Goal: Transaction & Acquisition: Purchase product/service

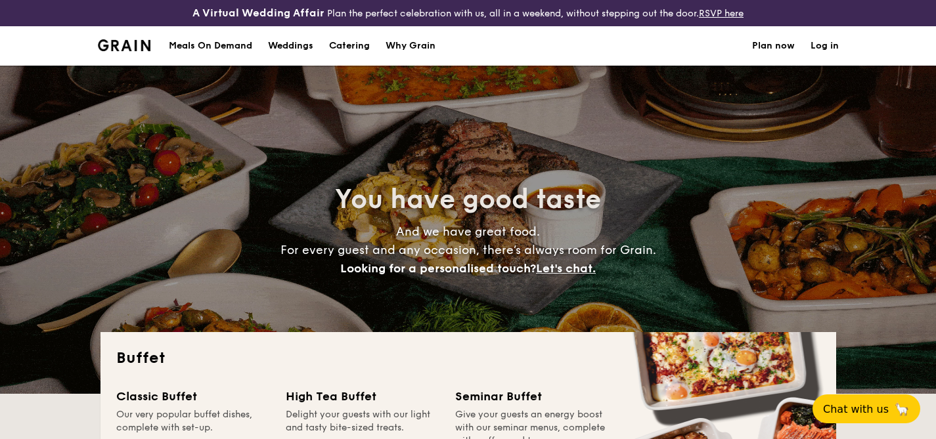
select select
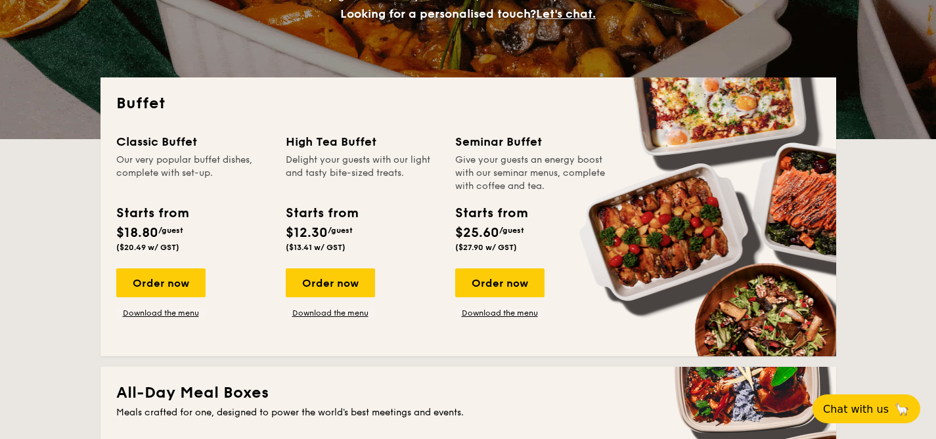
scroll to position [255, 0]
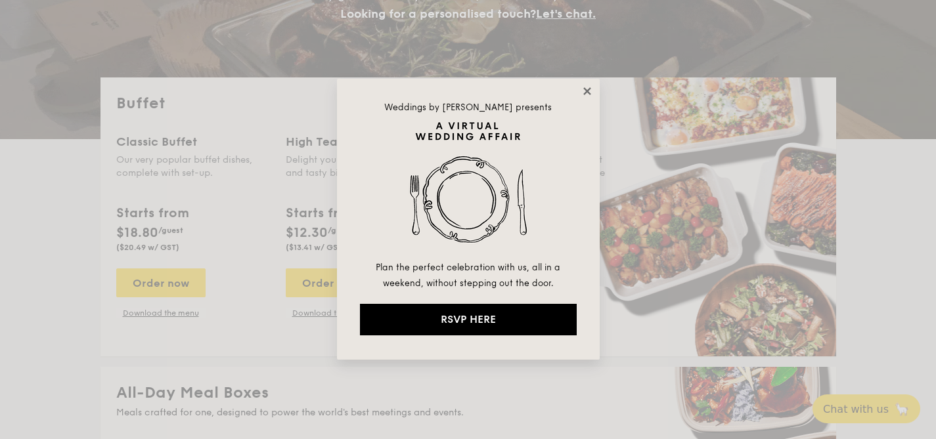
click at [586, 95] on icon at bounding box center [587, 91] width 12 height 12
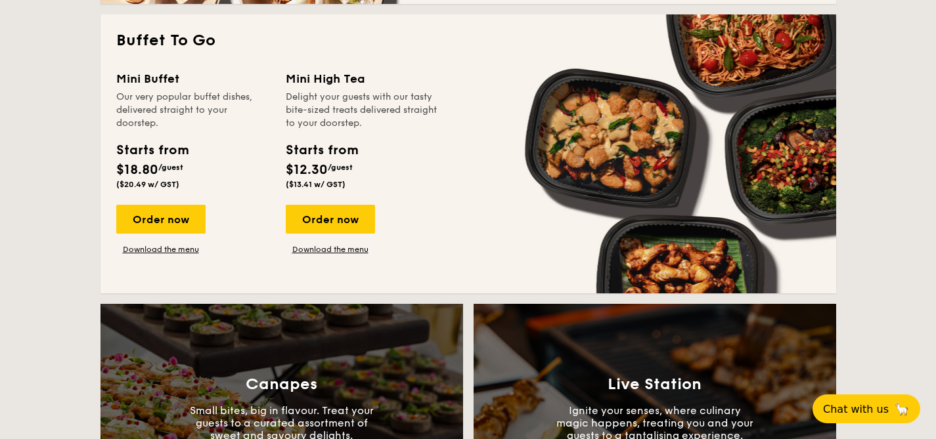
scroll to position [899, 0]
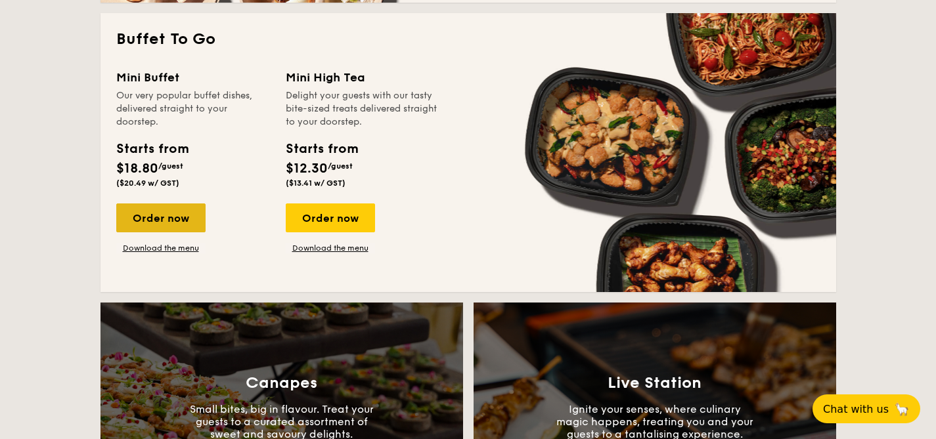
click at [183, 228] on div "Order now" at bounding box center [160, 218] width 89 height 29
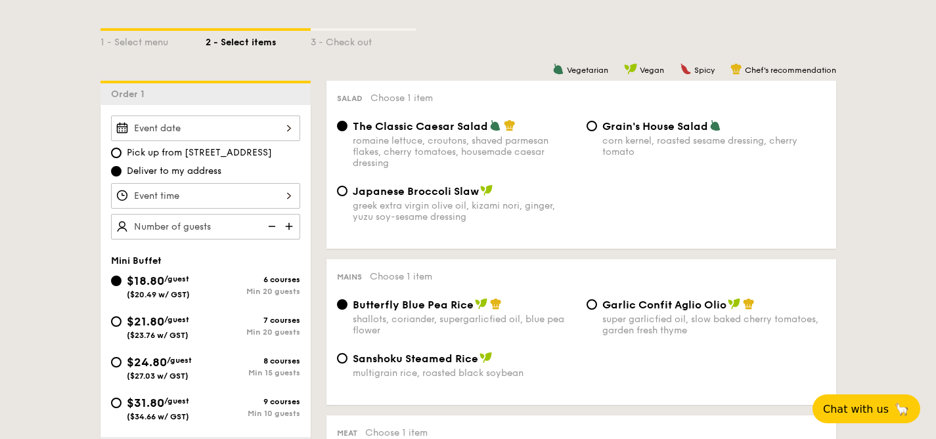
scroll to position [309, 0]
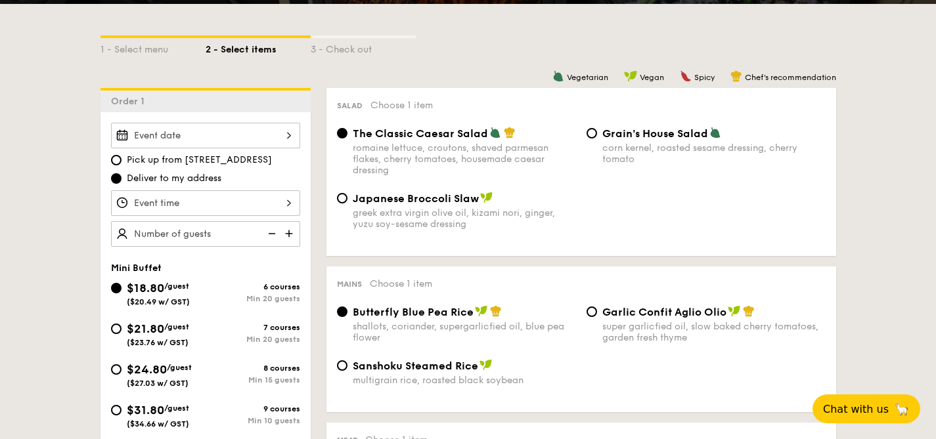
click at [287, 239] on img at bounding box center [291, 233] width 20 height 25
type input "20 guests"
click at [342, 197] on input "Japanese Broccoli Slaw greek extra virgin olive oil, kizami nori, ginger, yuzu …" at bounding box center [342, 198] width 11 height 11
radio input "true"
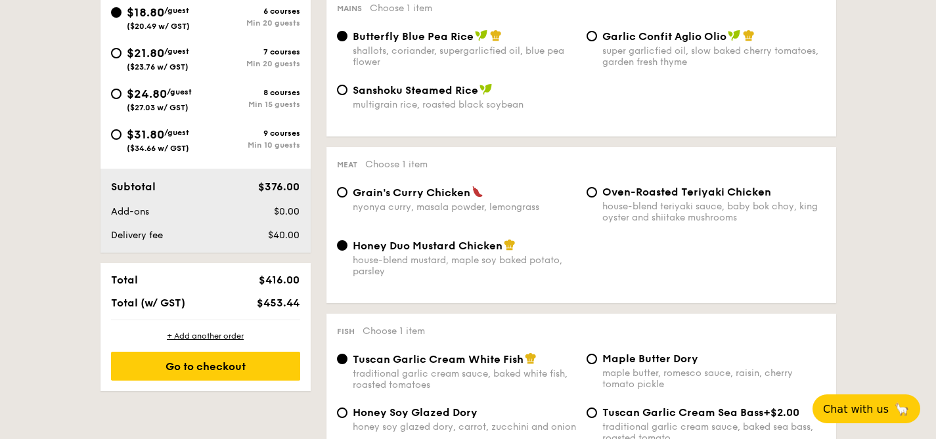
scroll to position [586, 0]
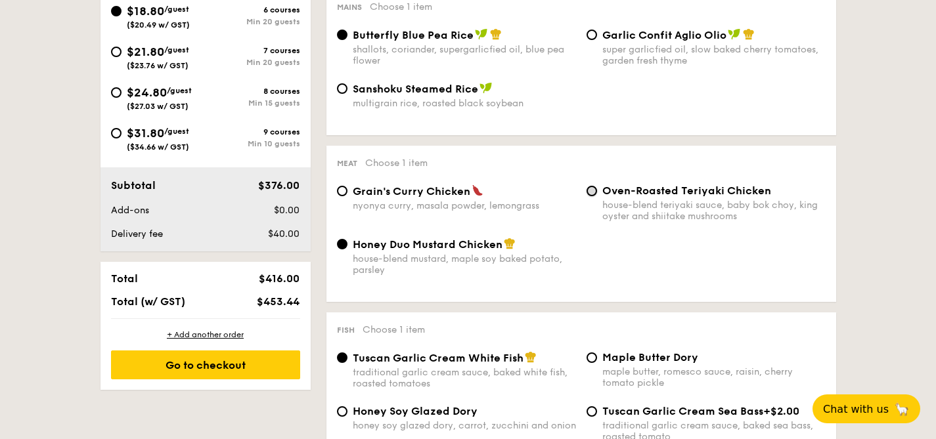
click at [591, 193] on input "Oven-Roasted Teriyaki Chicken house-blend teriyaki sauce, baby bok choy, king o…" at bounding box center [592, 191] width 11 height 11
radio input "true"
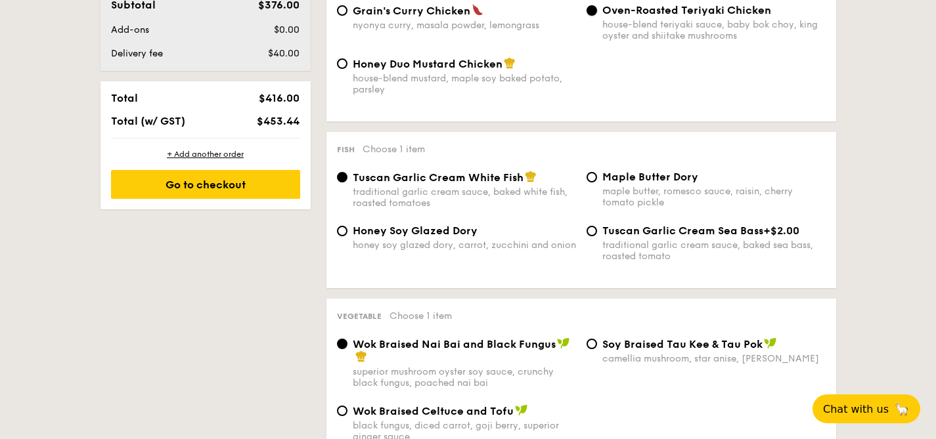
scroll to position [770, 0]
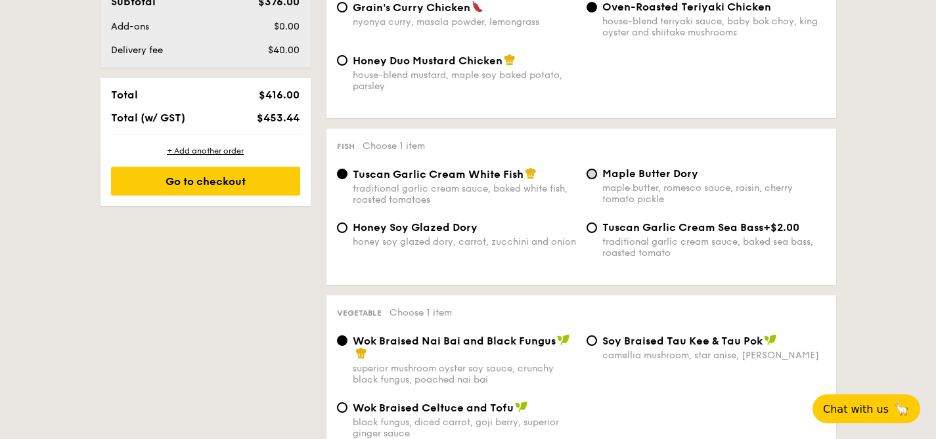
click at [593, 179] on input "Maple Butter Dory maple butter, romesco sauce, raisin, cherry tomato pickle" at bounding box center [592, 174] width 11 height 11
radio input "true"
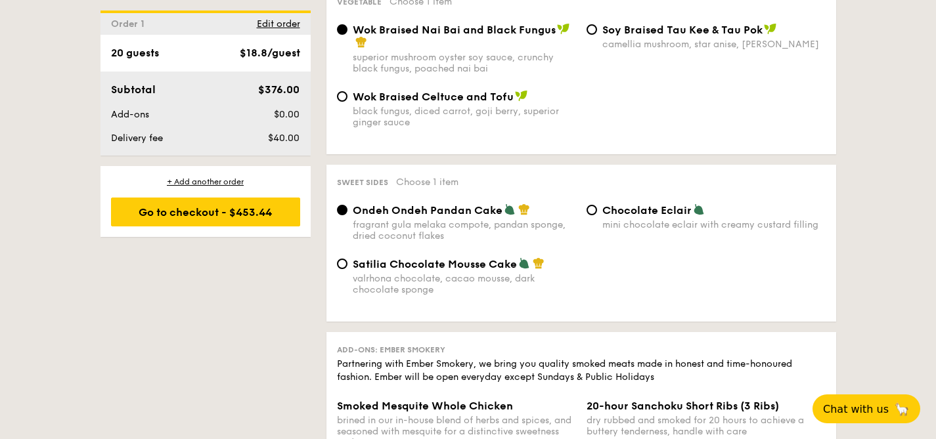
scroll to position [1084, 0]
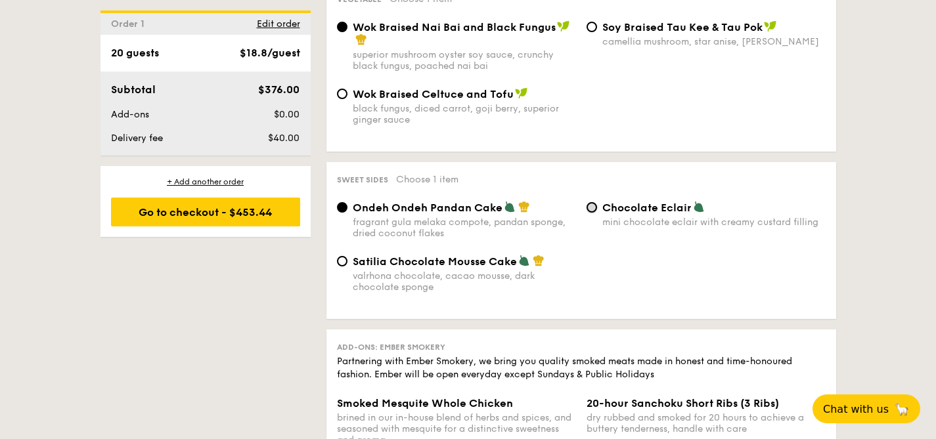
click at [594, 211] on input "Chocolate Eclair mini chocolate eclair with creamy custard filling" at bounding box center [592, 207] width 11 height 11
radio input "true"
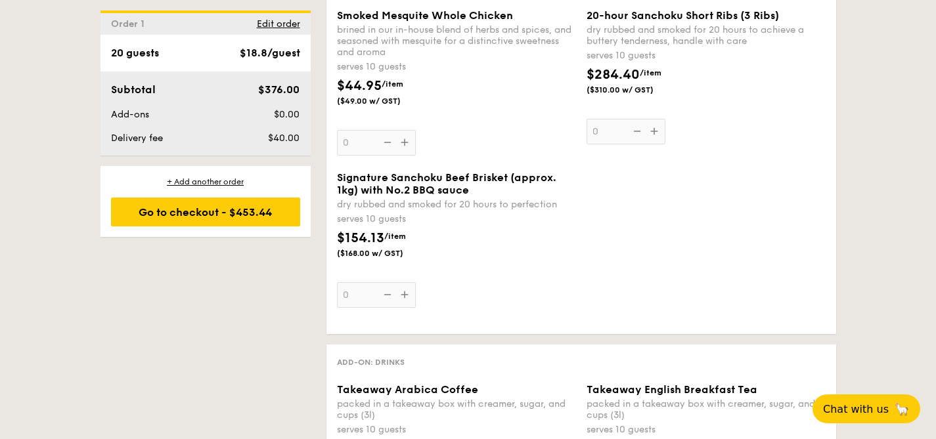
scroll to position [1615, 0]
